Goal: Task Accomplishment & Management: Complete application form

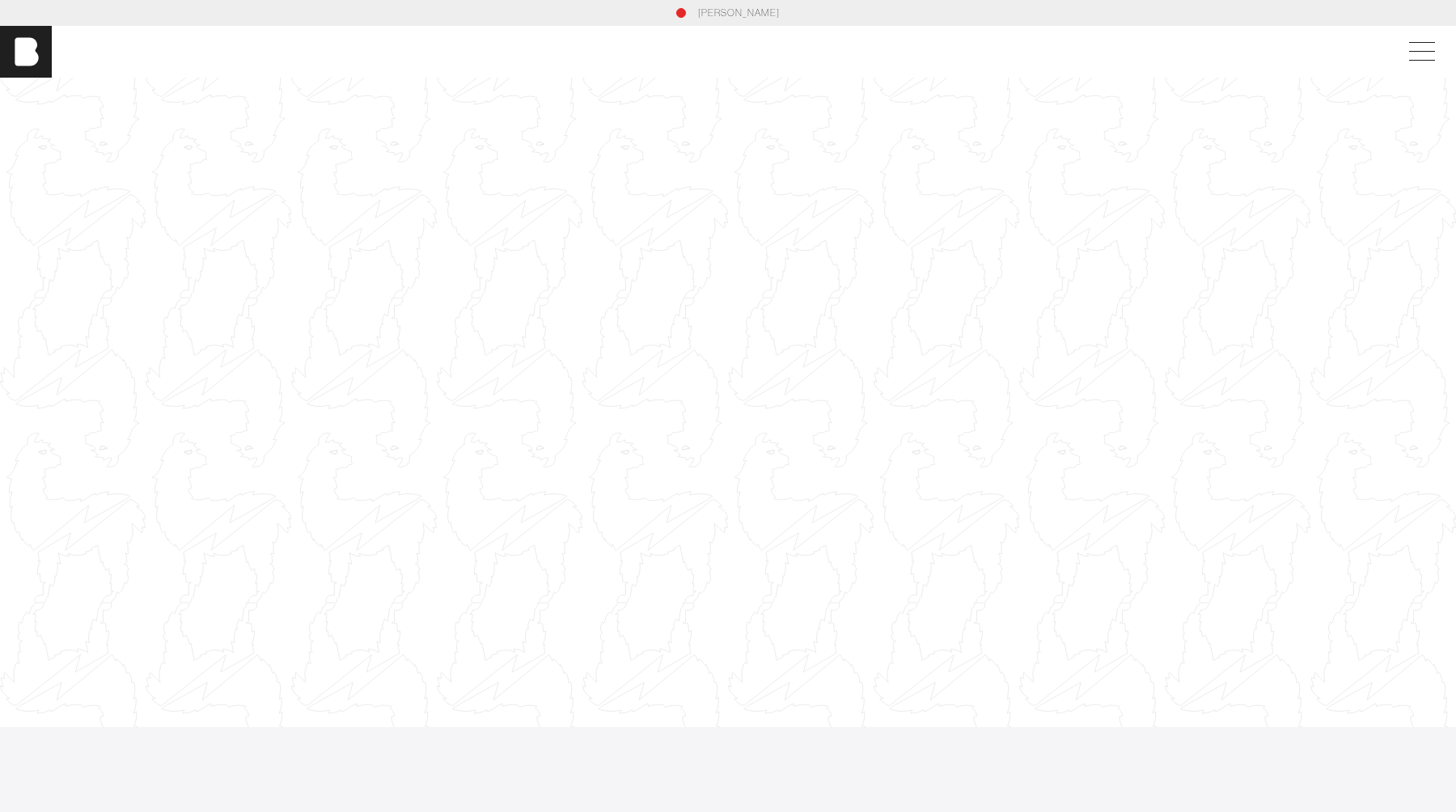
click at [615, 471] on div at bounding box center [728, 402] width 1456 height 819
click at [783, 269] on div at bounding box center [728, 402] width 1456 height 819
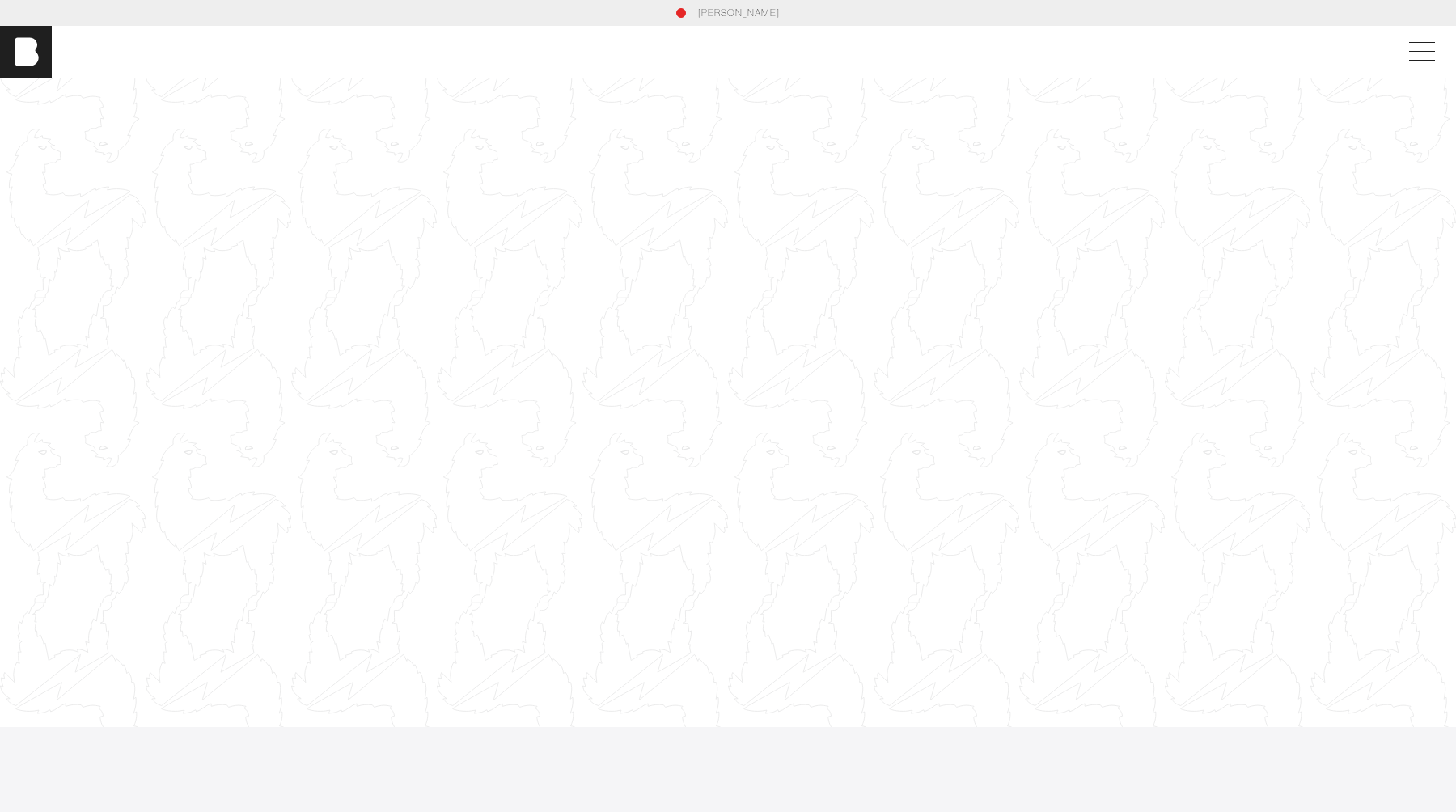
click at [783, 269] on div at bounding box center [728, 402] width 1456 height 819
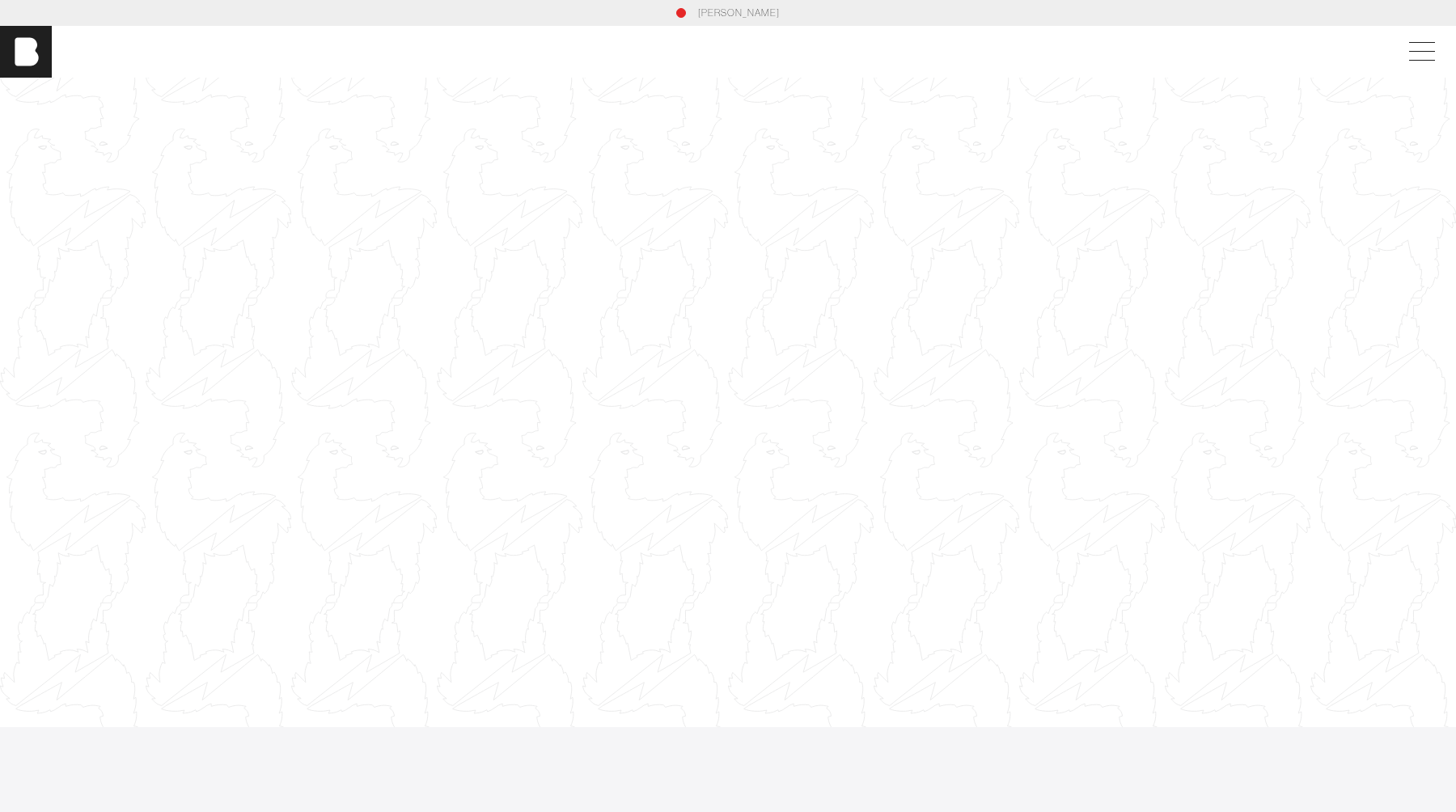
click at [783, 269] on div at bounding box center [728, 402] width 1456 height 819
click at [727, 13] on link "[PERSON_NAME]" at bounding box center [739, 13] width 82 height 14
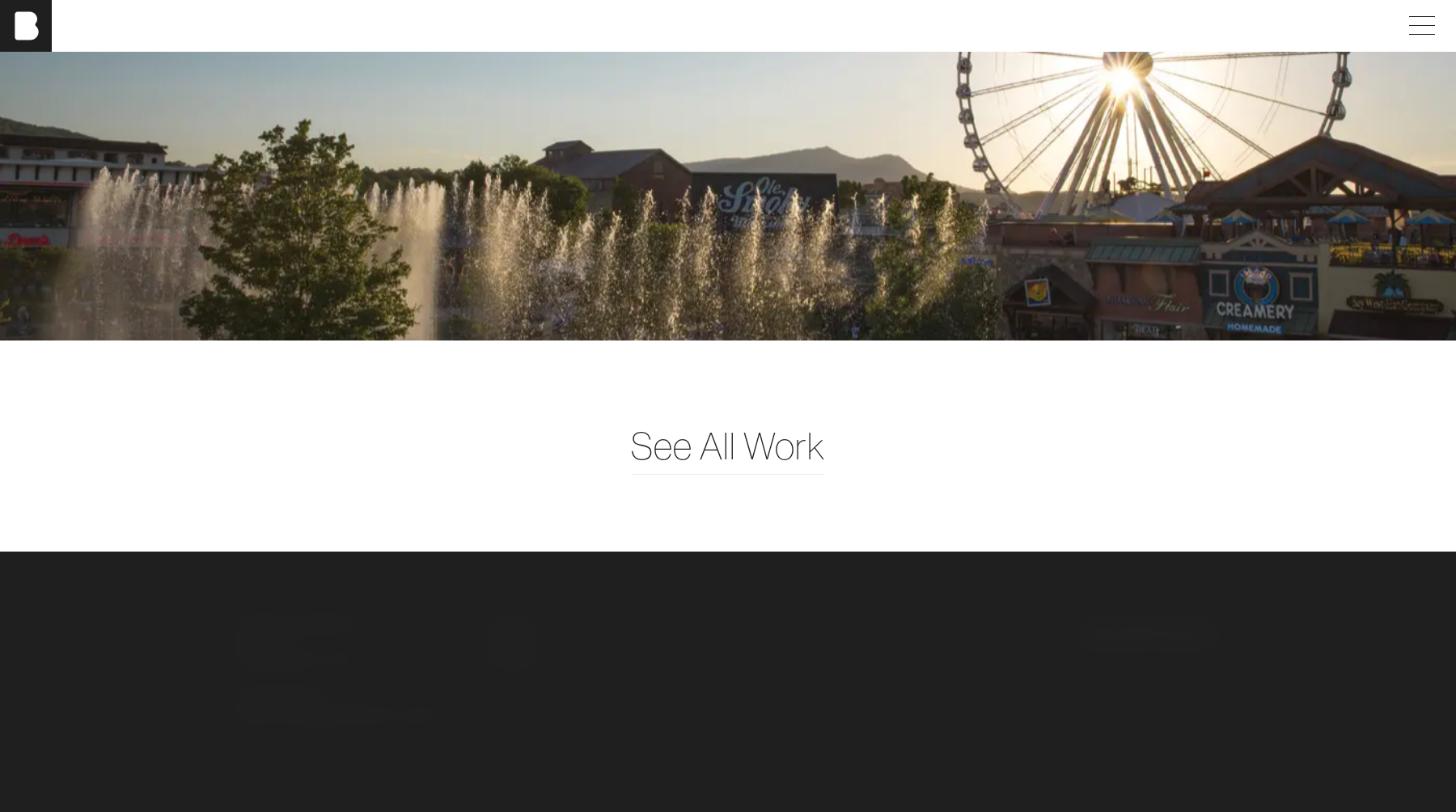
scroll to position [4425, 0]
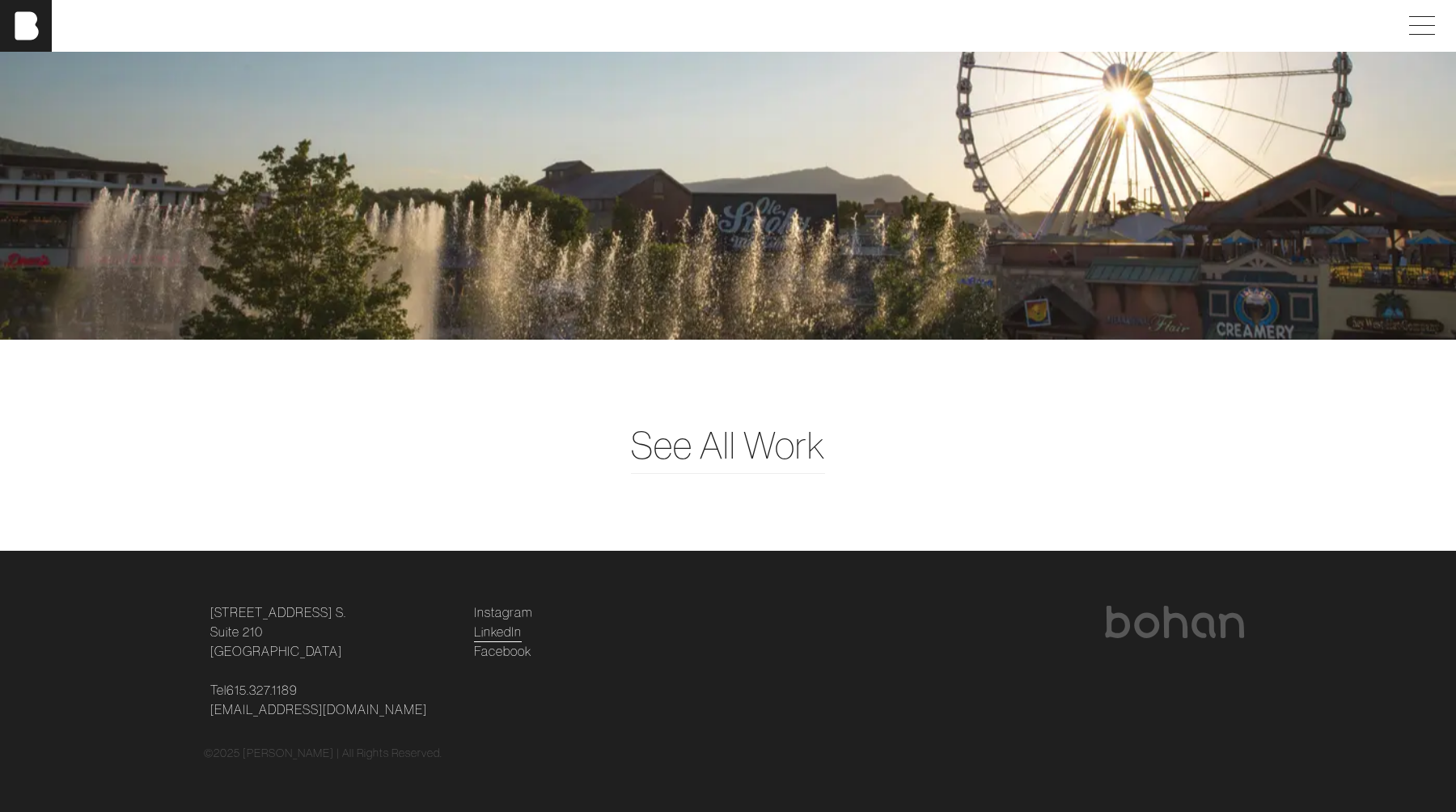
click at [514, 631] on link "LinkedIn" at bounding box center [497, 631] width 48 height 19
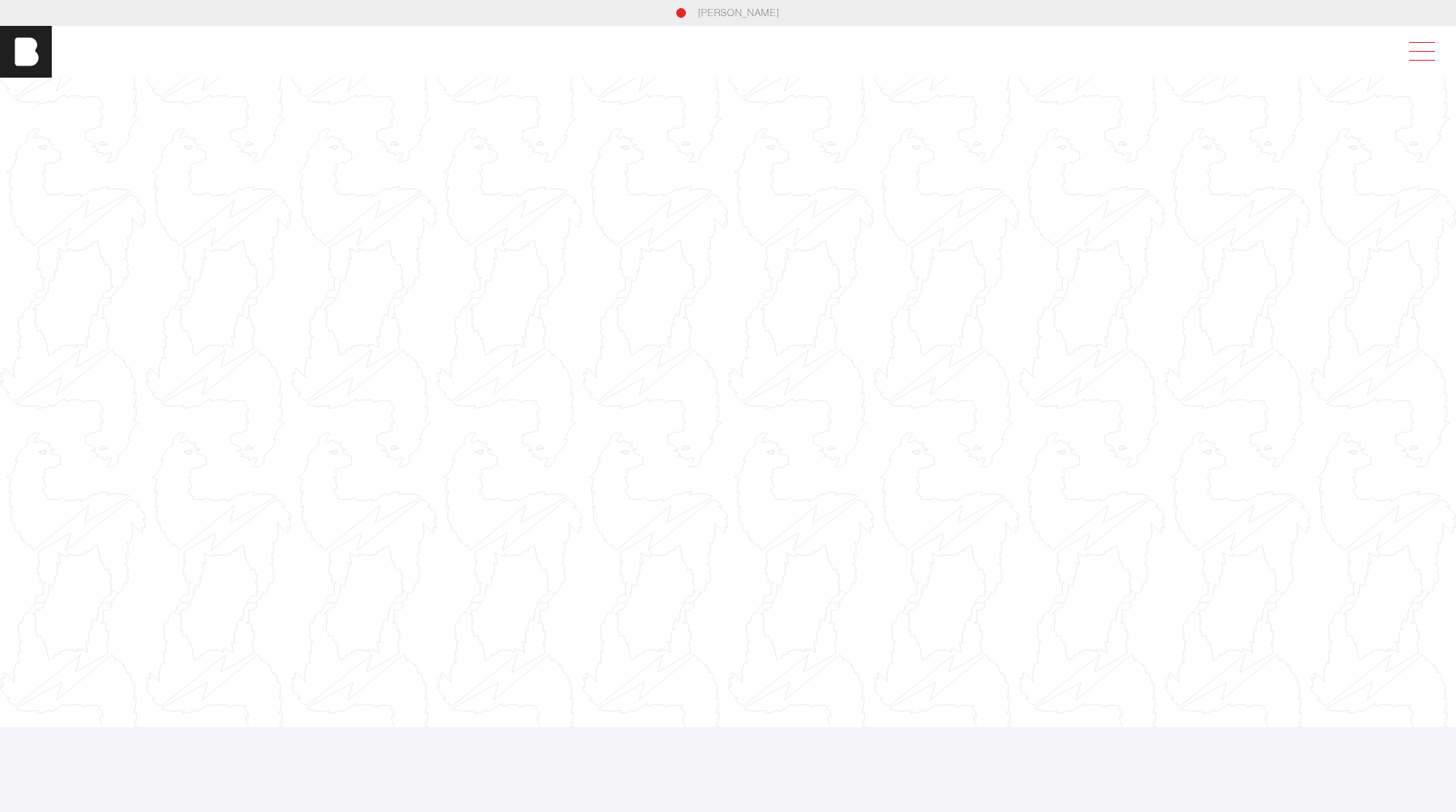
click at [1416, 44] on span at bounding box center [1419, 51] width 37 height 29
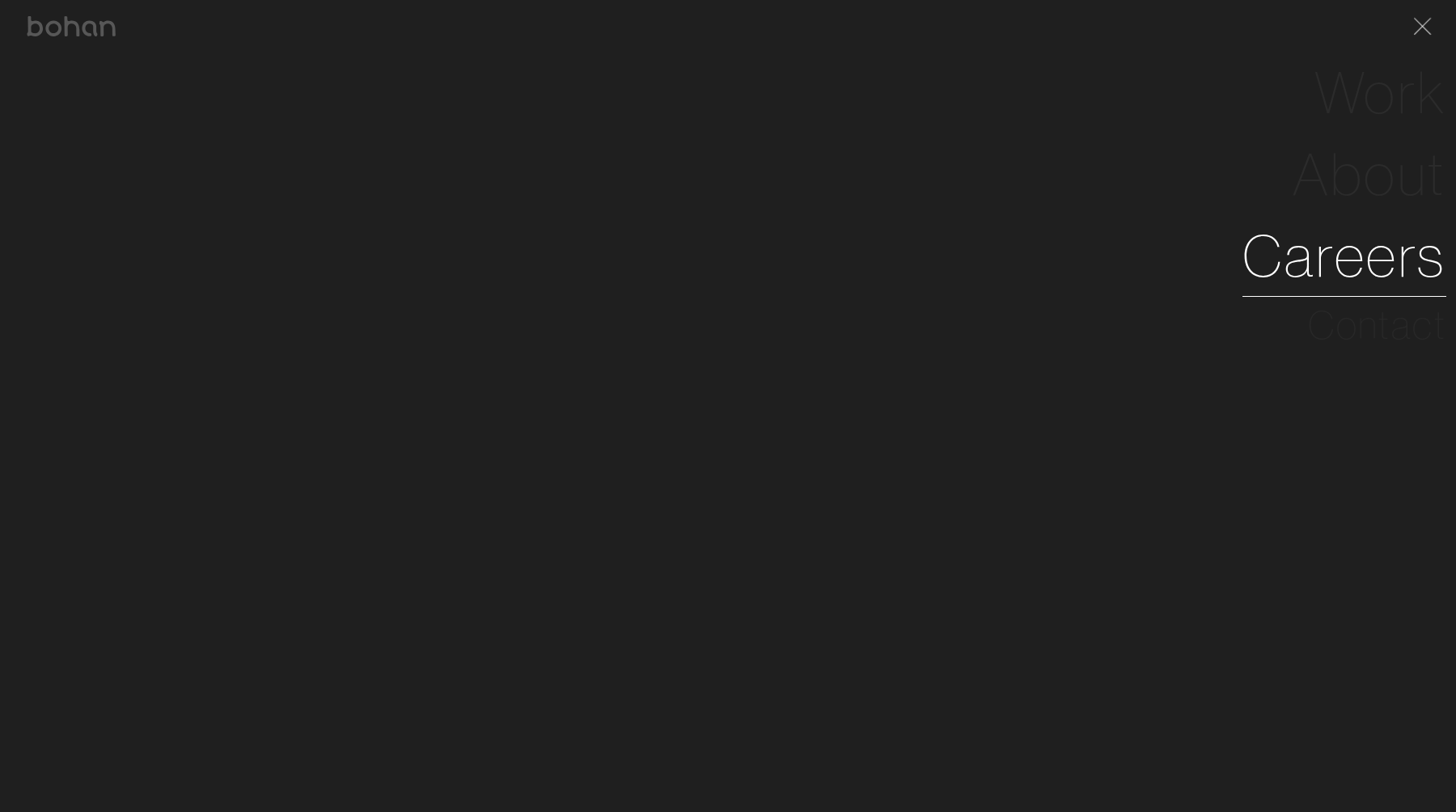
click at [1368, 250] on link "Careers" at bounding box center [1344, 256] width 204 height 82
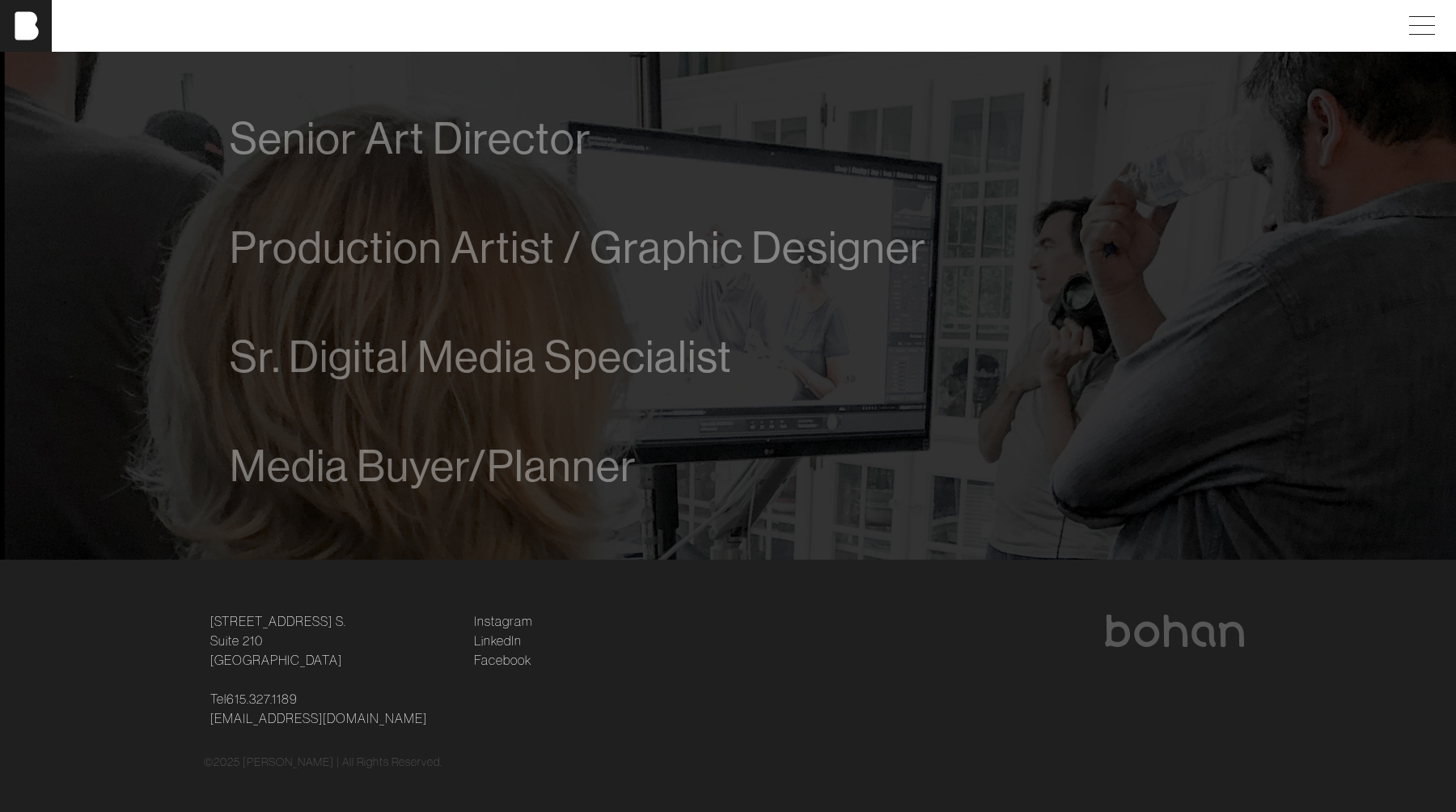
scroll to position [1149, 0]
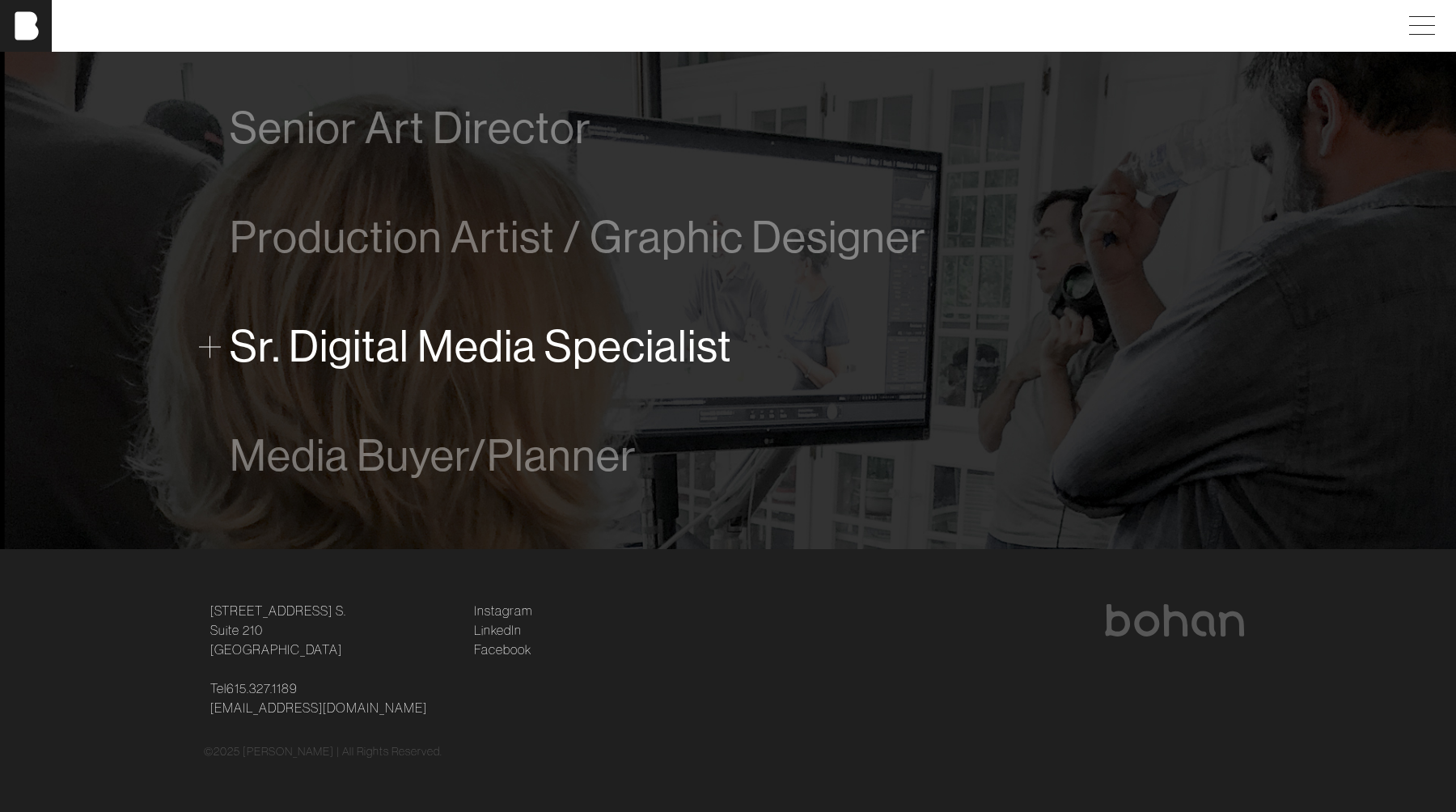
click at [515, 360] on span "Sr. Digital Media Specialist" at bounding box center [481, 346] width 503 height 49
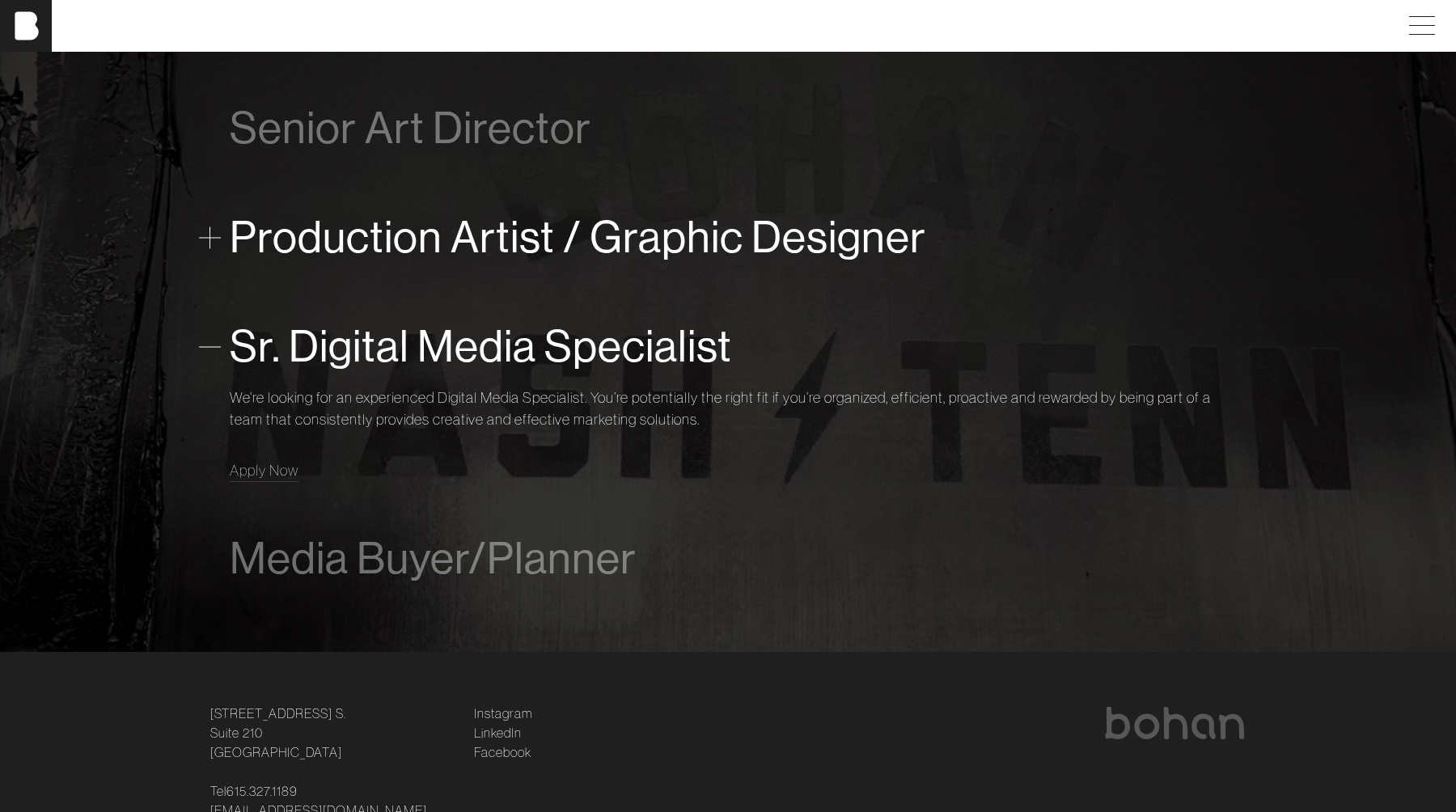
click at [447, 237] on span "Production Artist / Graphic Designer" at bounding box center [578, 237] width 697 height 49
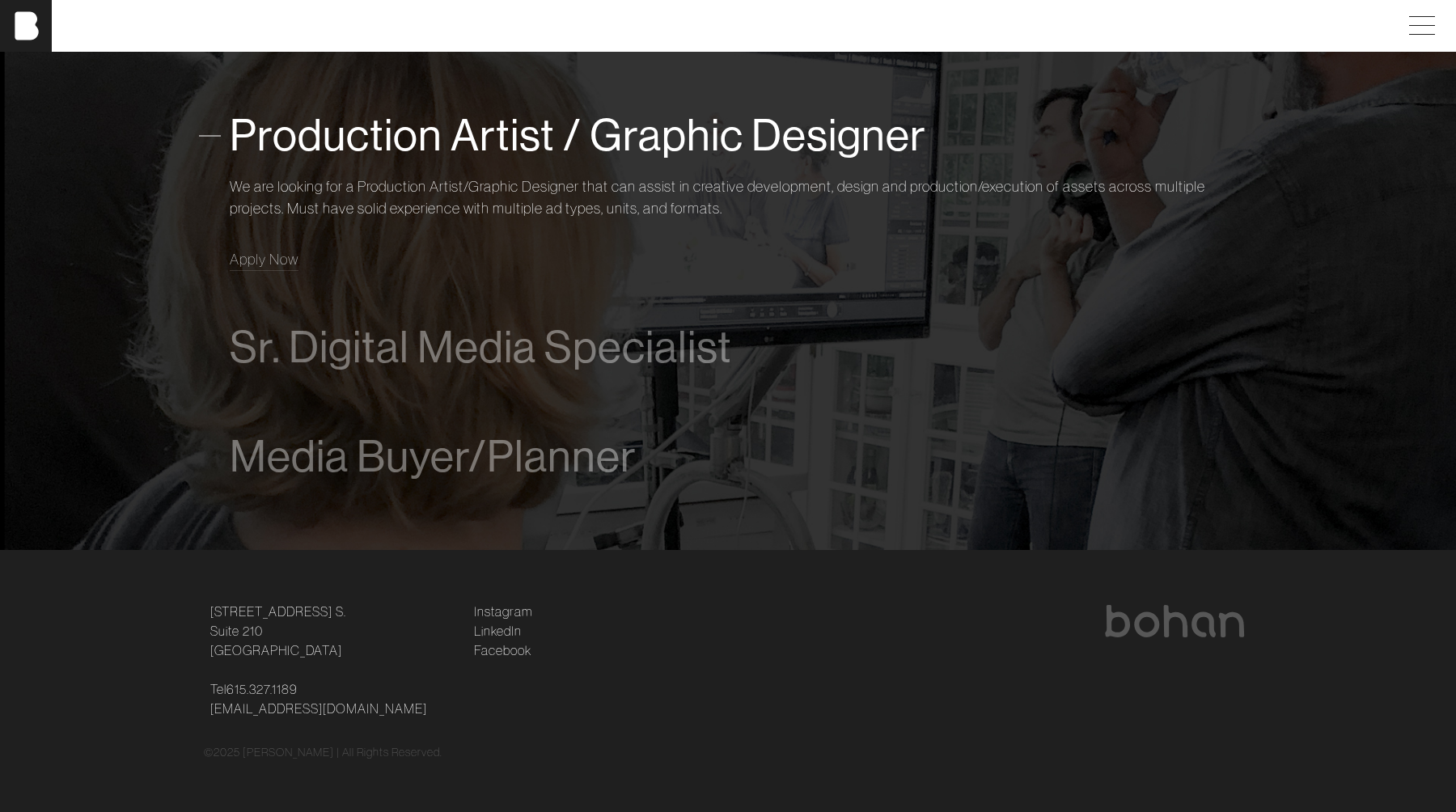
scroll to position [1252, 0]
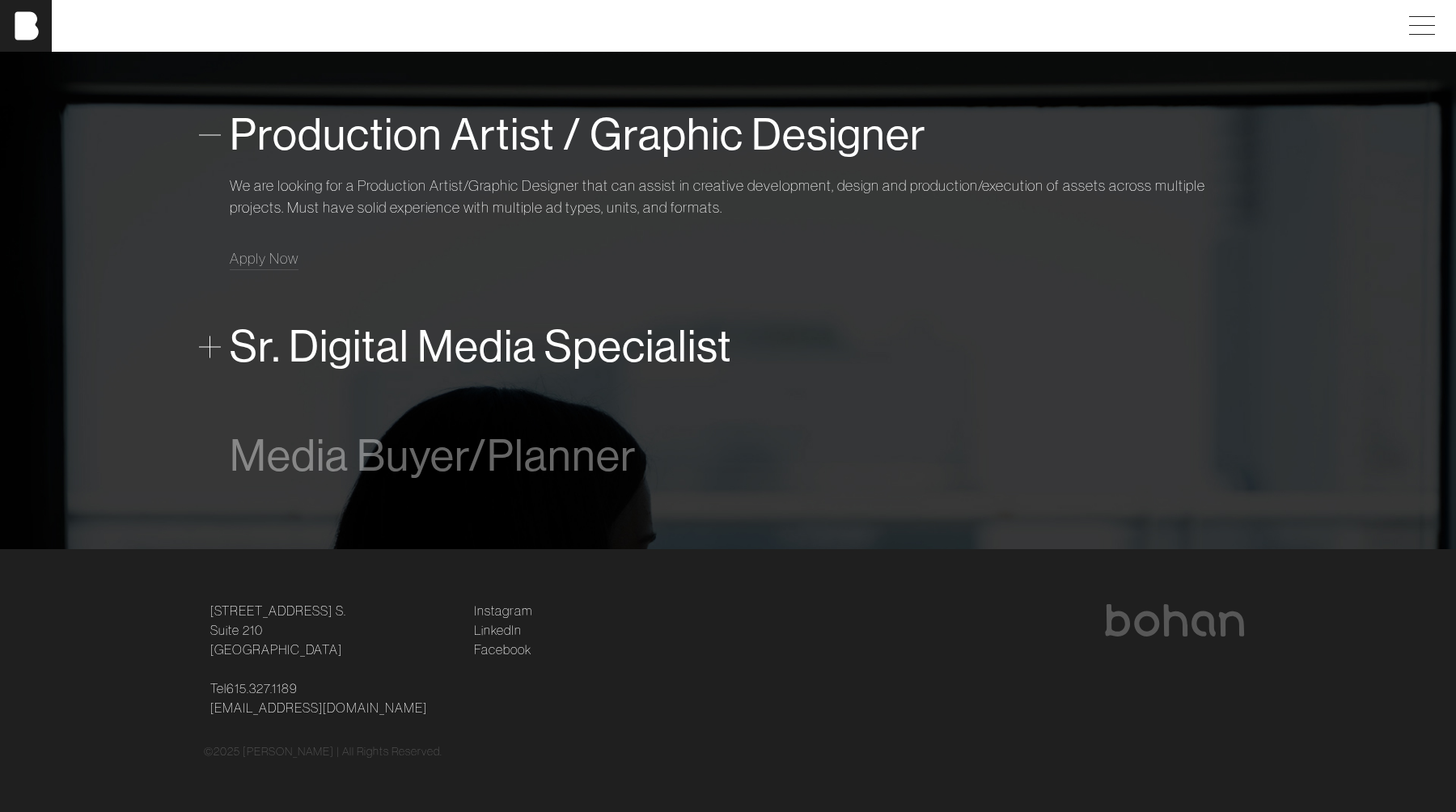
click at [425, 338] on span "Sr. Digital Media Specialist" at bounding box center [481, 346] width 503 height 49
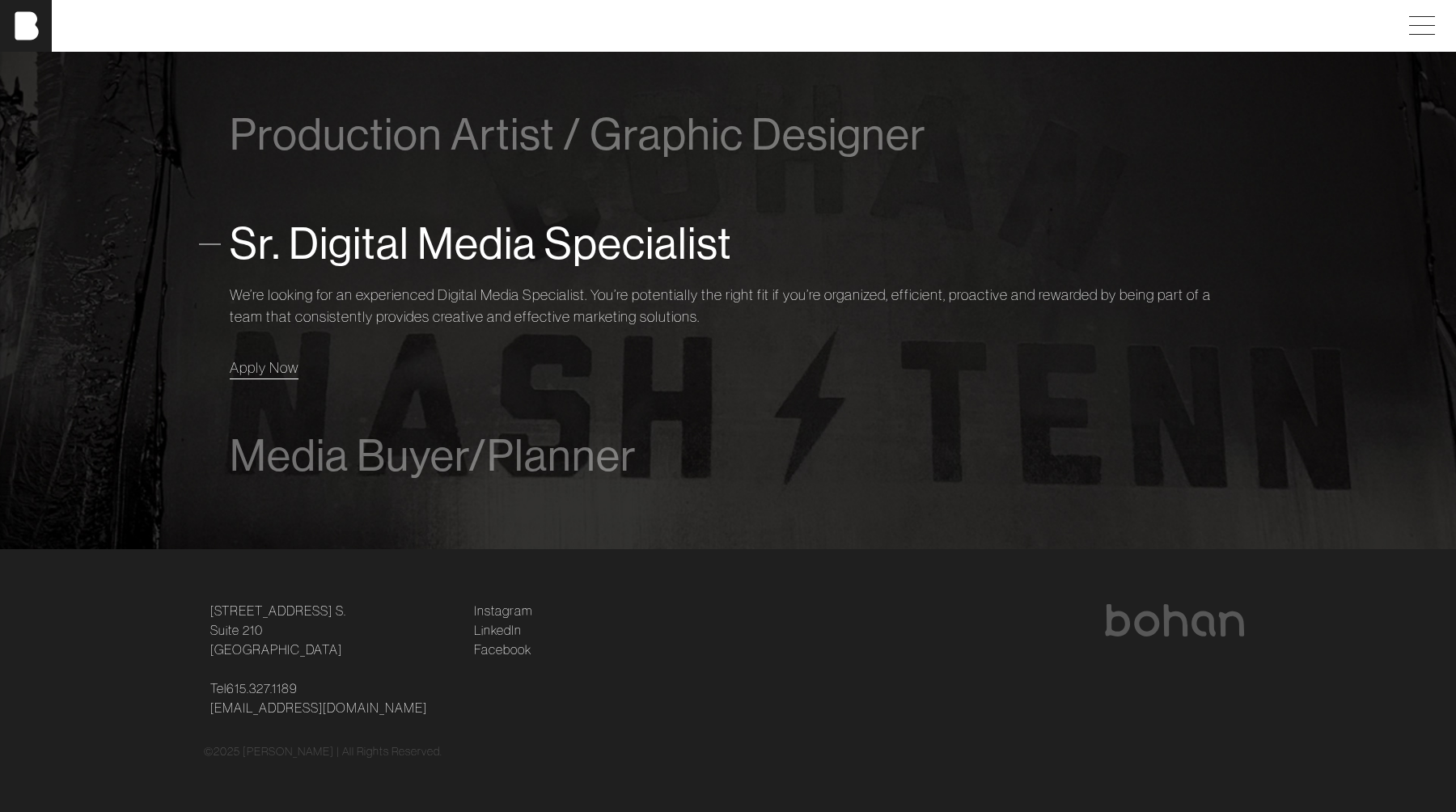
click at [270, 367] on span "Apply Now" at bounding box center [263, 367] width 68 height 19
